Goal: Information Seeking & Learning: Learn about a topic

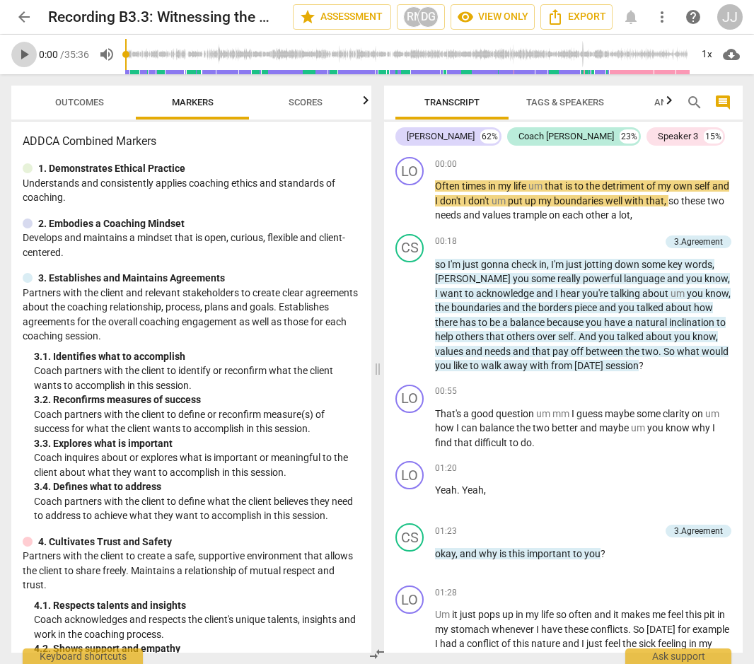
click at [23, 49] on span "play_arrow" at bounding box center [24, 54] width 17 height 17
click at [21, 51] on span "pause" at bounding box center [24, 54] width 17 height 17
type input "8"
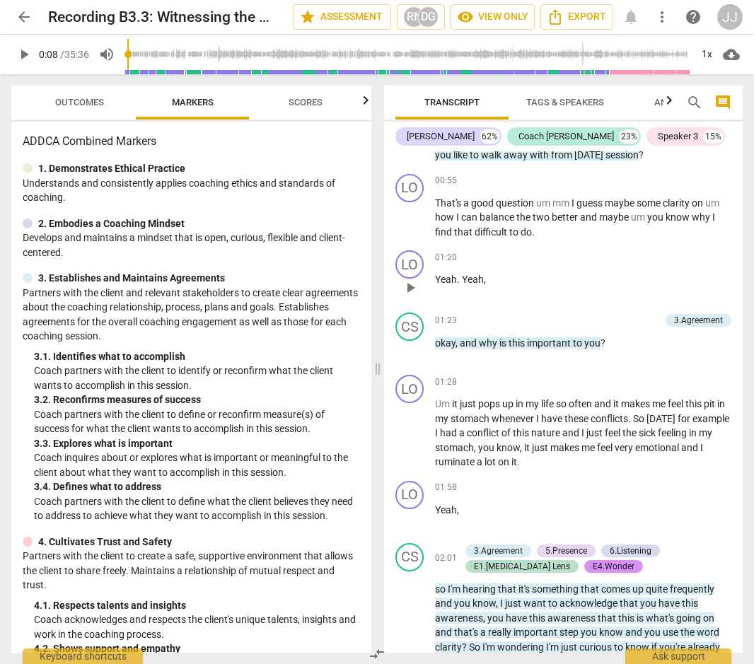
scroll to position [214, 0]
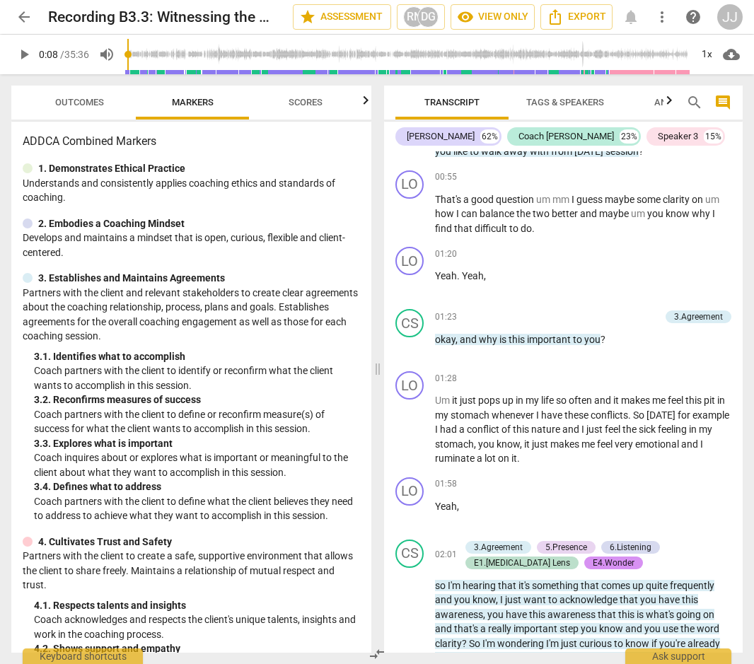
click at [438, 103] on span "Transcript" at bounding box center [451, 102] width 55 height 11
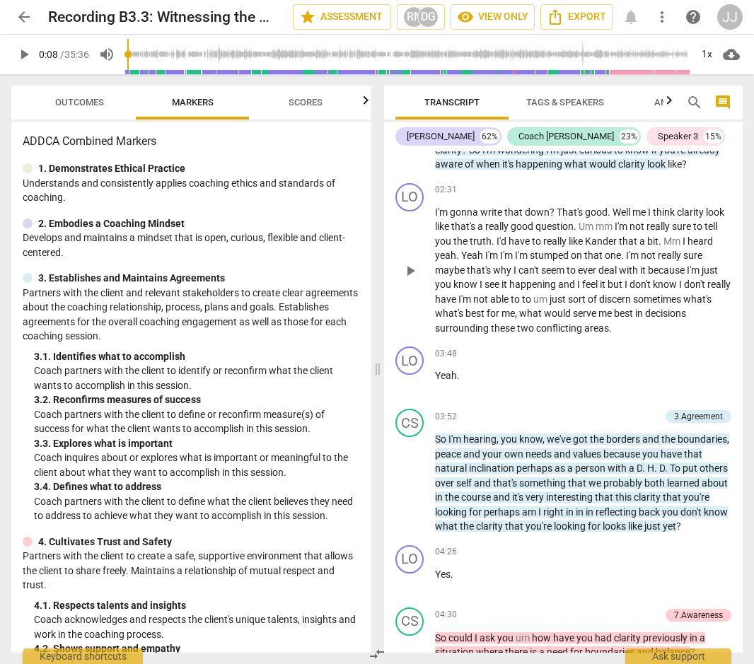
scroll to position [737, 0]
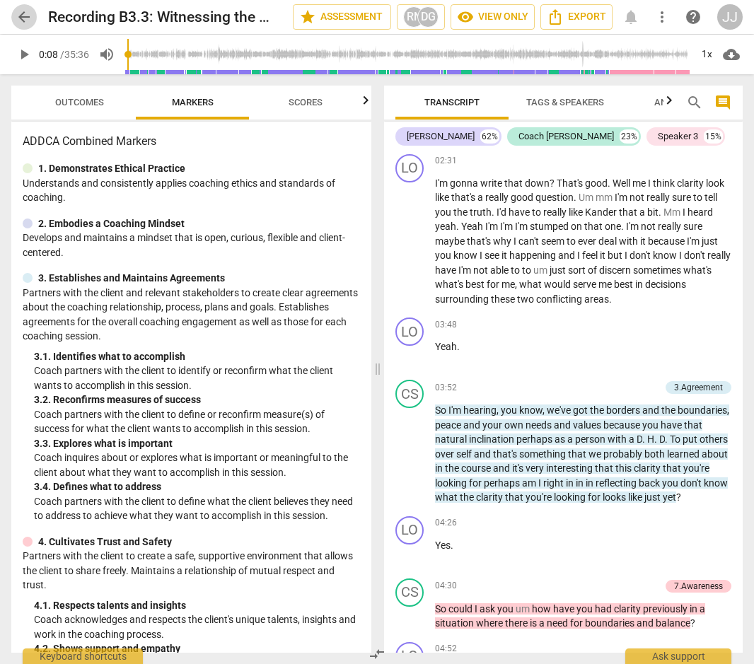
click at [22, 20] on span "arrow_back" at bounding box center [24, 16] width 17 height 17
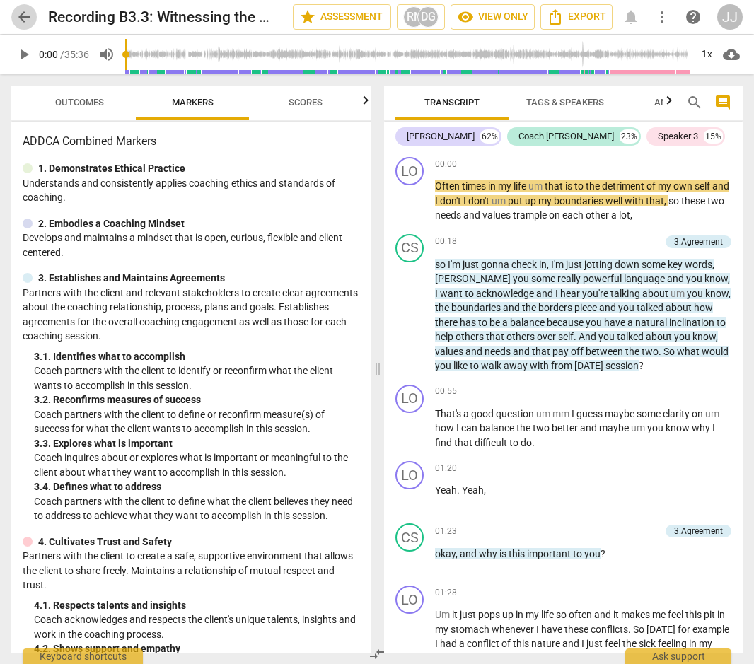
click at [18, 18] on span "arrow_back" at bounding box center [24, 16] width 17 height 17
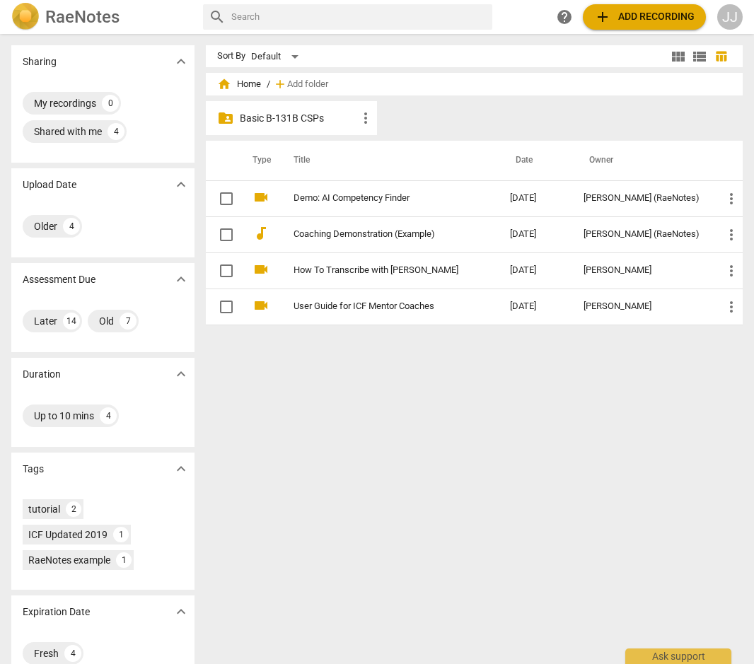
click at [273, 117] on p "Basic B-131B CSPs" at bounding box center [298, 118] width 117 height 15
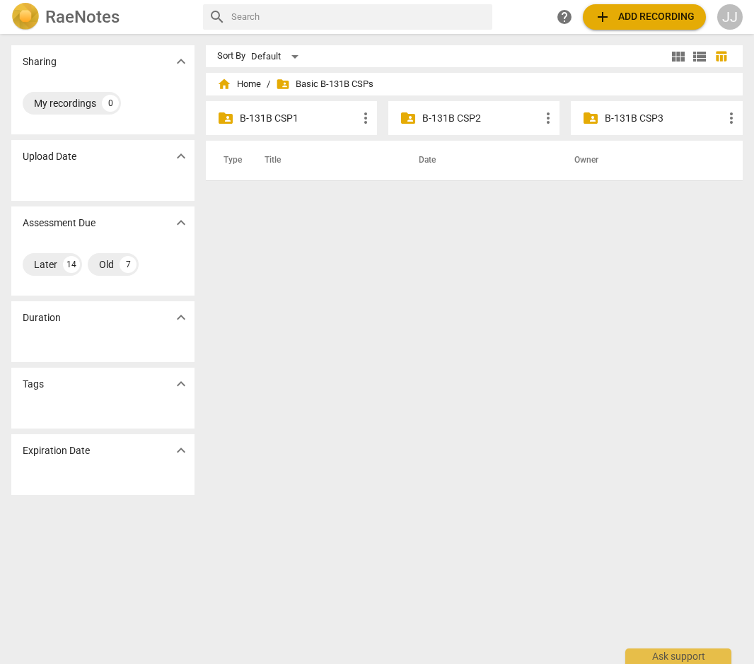
click at [445, 115] on p "B-131B CSP2" at bounding box center [480, 118] width 117 height 15
